Goal: Task Accomplishment & Management: Use online tool/utility

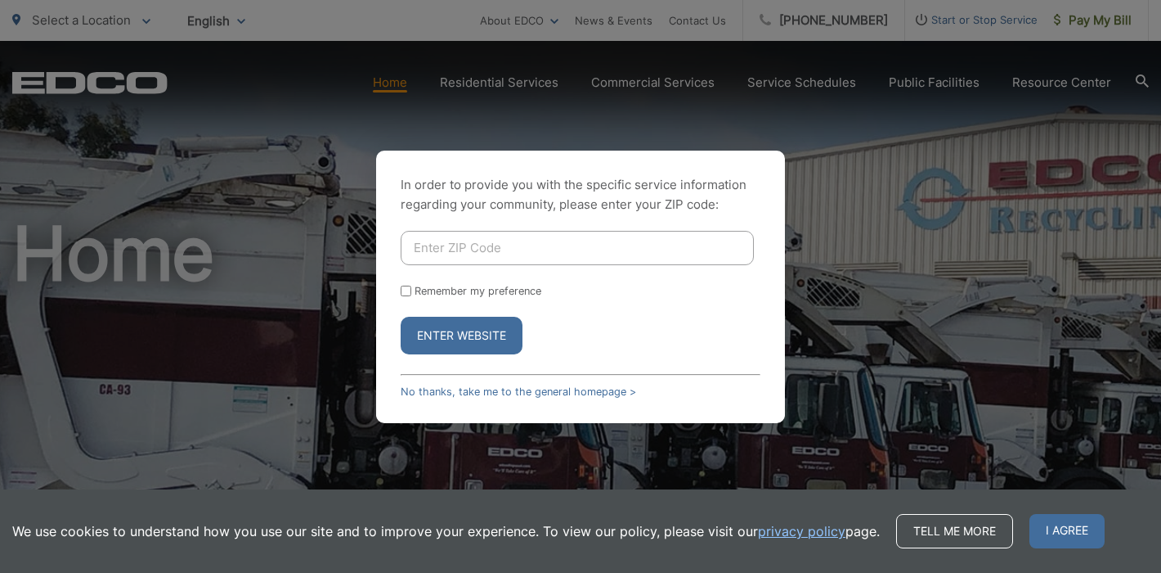
click at [532, 251] on input "Enter ZIP Code" at bounding box center [577, 248] width 353 height 34
type input "92019"
click at [493, 328] on button "Enter Website" at bounding box center [462, 336] width 122 height 38
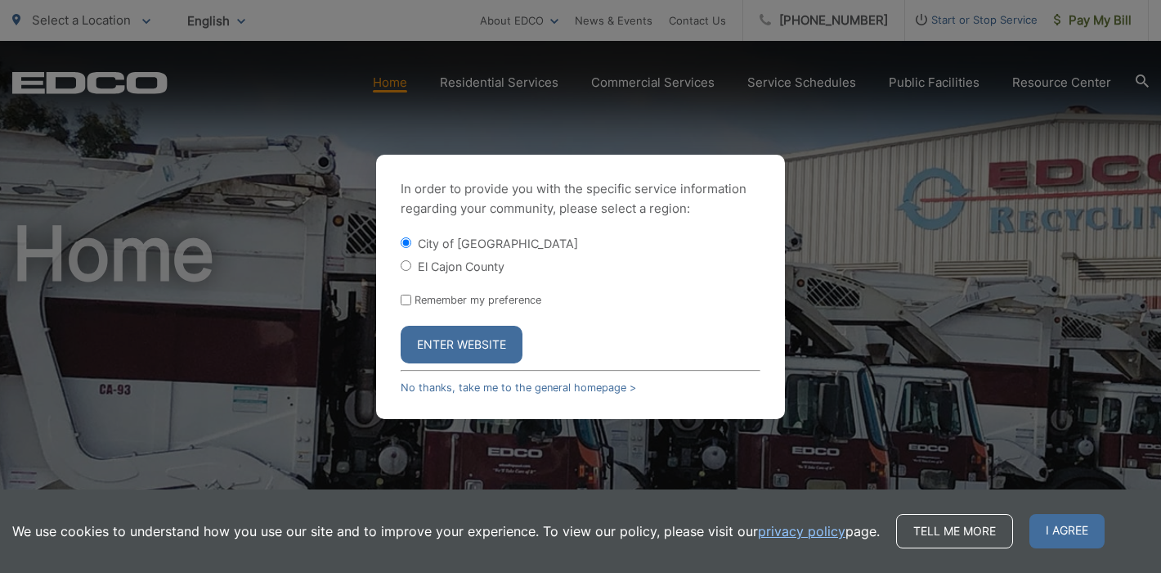
click at [454, 346] on button "Enter Website" at bounding box center [462, 345] width 122 height 38
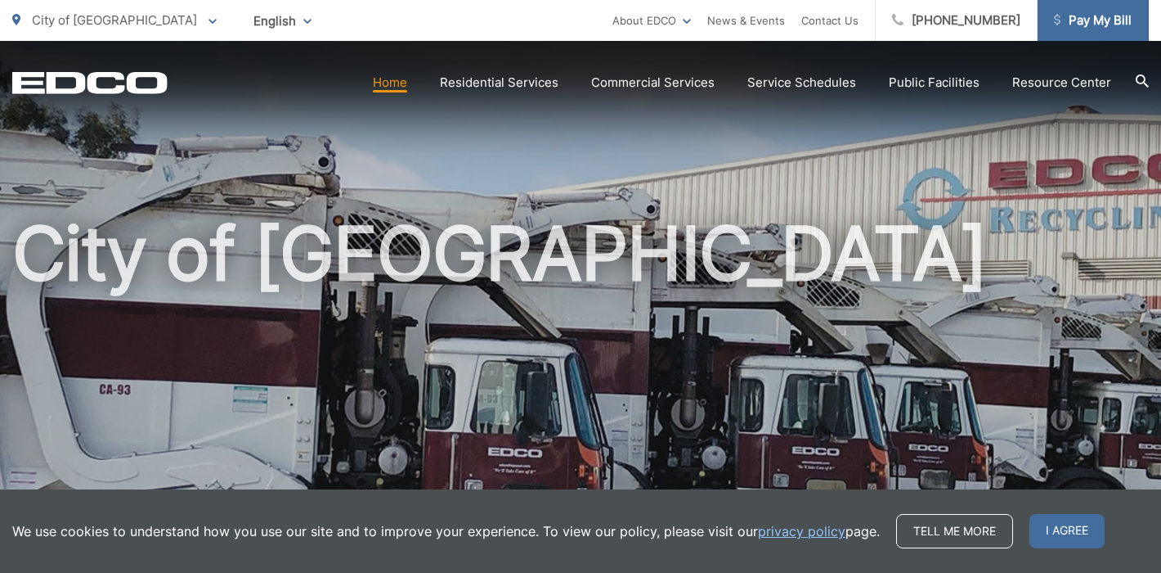
click at [1116, 19] on span "Pay My Bill" at bounding box center [1093, 21] width 78 height 20
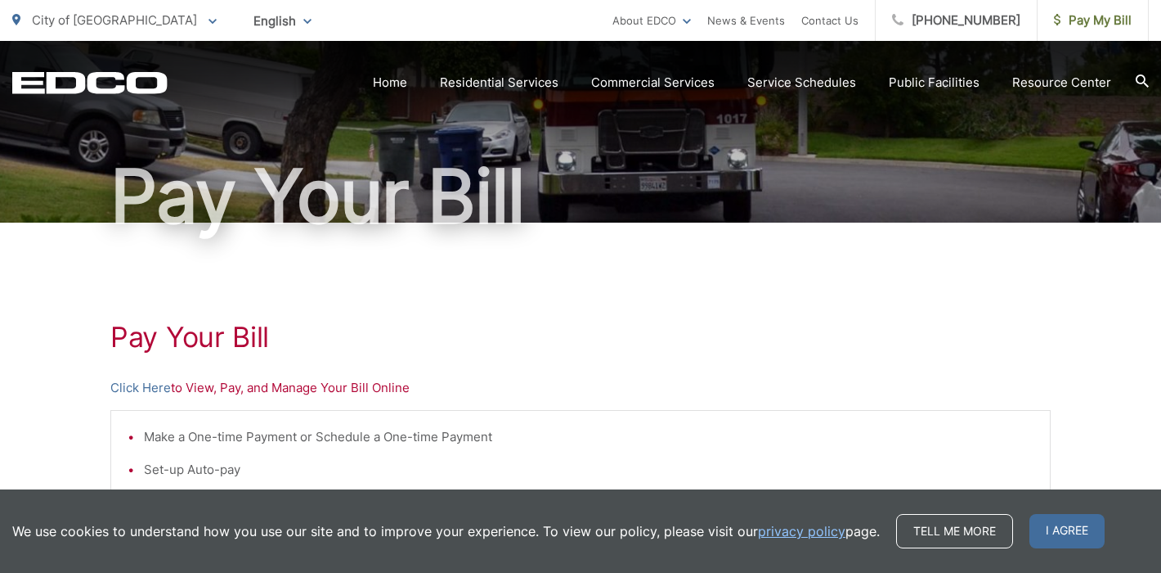
scroll to position [280, 0]
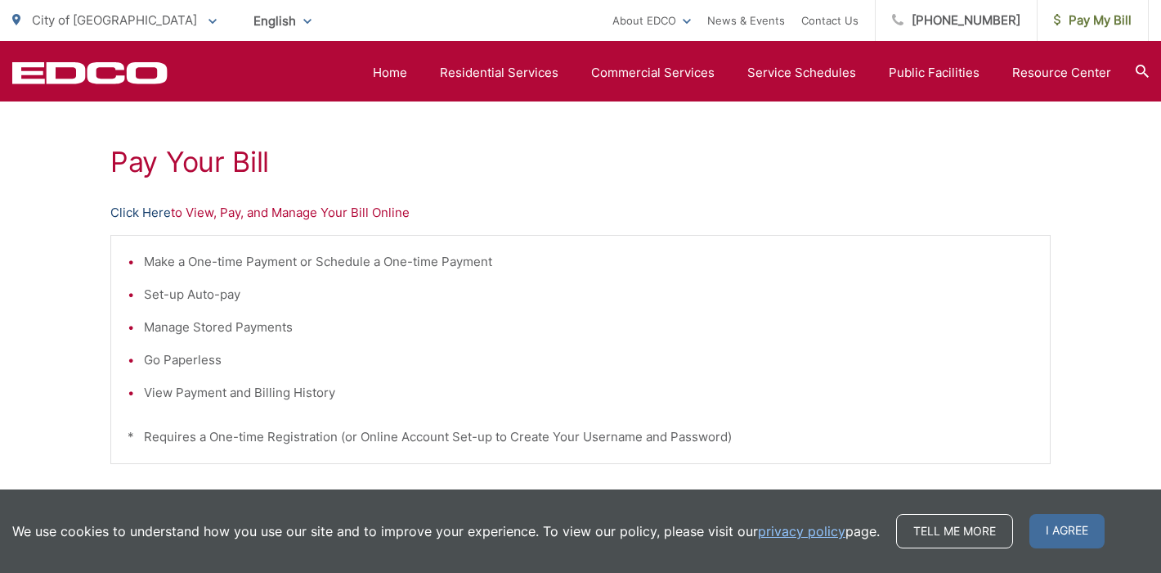
click at [156, 211] on link "Click Here" at bounding box center [140, 213] width 61 height 20
